Goal: Book appointment/travel/reservation

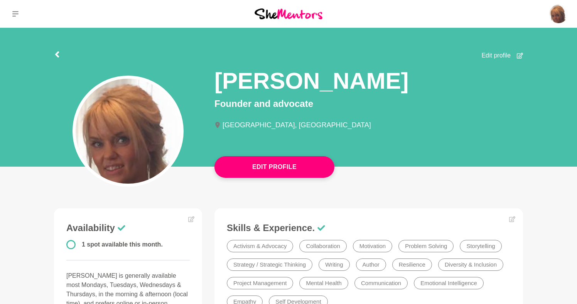
click at [18, 13] on icon at bounding box center [15, 14] width 6 height 6
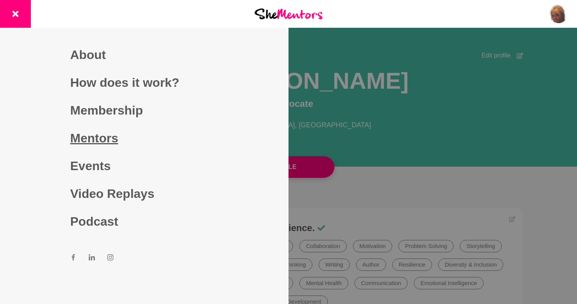
click at [107, 135] on link "Mentors" at bounding box center [144, 138] width 148 height 28
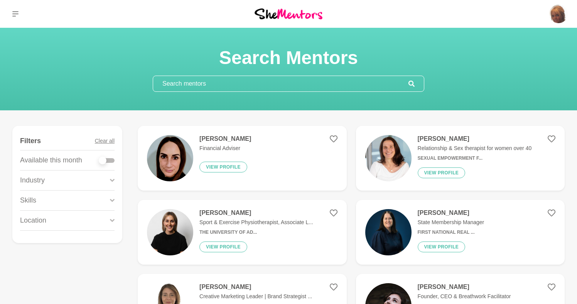
click at [352, 86] on input "text" at bounding box center [280, 83] width 255 height 15
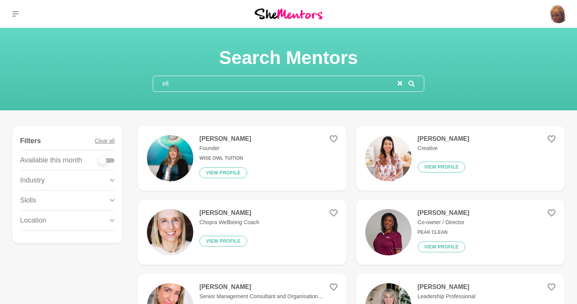
type input "elle"
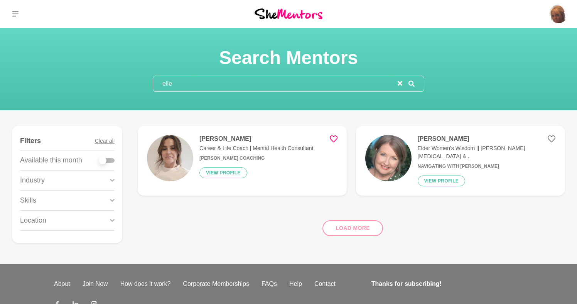
click at [203, 152] on p "Career & Life Coach | Mental Health Consultant" at bounding box center [256, 148] width 114 height 8
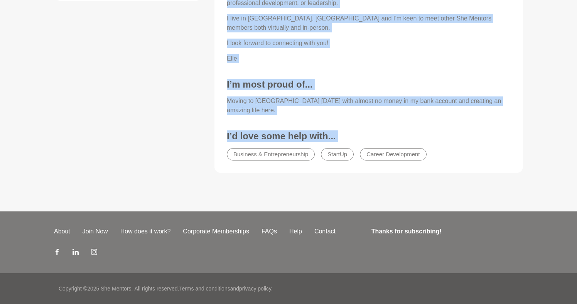
scroll to position [455, 0]
drag, startPoint x: 50, startPoint y: 91, endPoint x: 466, endPoint y: 145, distance: 419.6
copy div "Loremipsumdo 6 sitam consectet adip elits. Doei te incididun utlaboree dolo mag…"
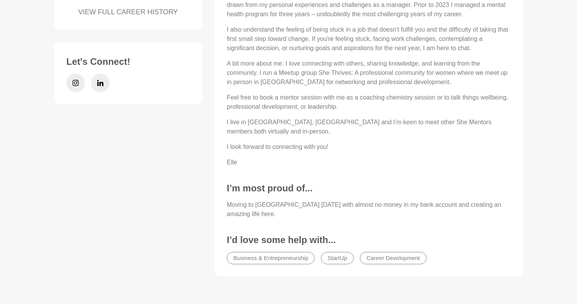
scroll to position [352, 0]
